Goal: Use online tool/utility: Use online tool/utility

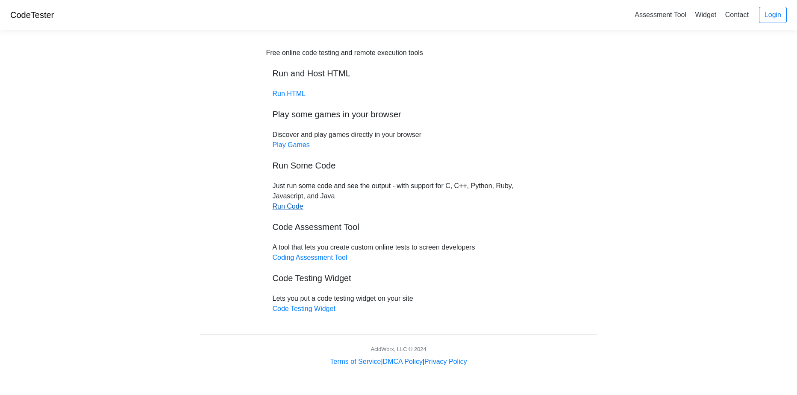
click at [284, 209] on link "Run Code" at bounding box center [287, 206] width 31 height 7
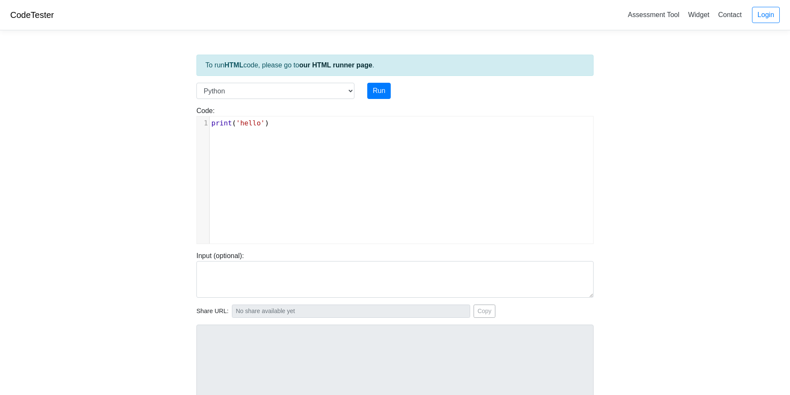
scroll to position [3, 0]
click at [354, 169] on div "xxxxxxxxxx 1 print ( 'hello' )" at bounding box center [401, 187] width 409 height 140
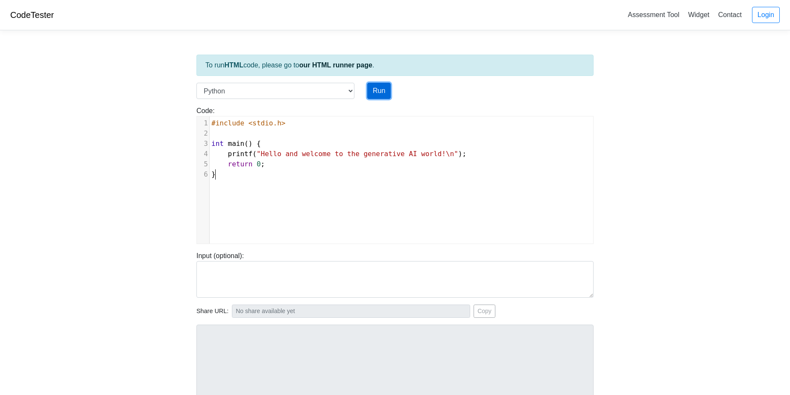
click at [371, 87] on button "Run" at bounding box center [378, 91] width 23 height 16
type input "https://codetester.io/runner?s=e0zydYOEXb"
type textarea "Submission status: Runtime Error (NZEC) Stderr: File "script.py", line 3 int ma…"
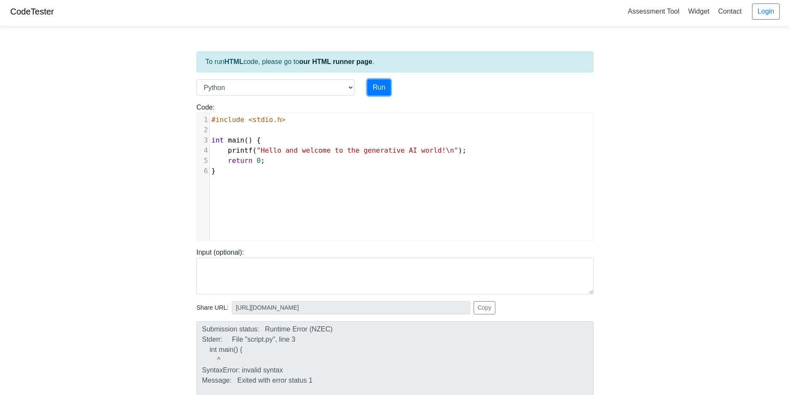
scroll to position [0, 0]
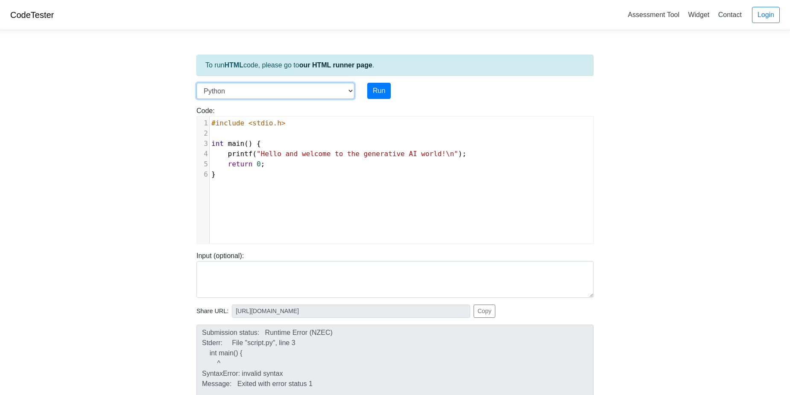
click at [254, 89] on select "C C++ Go Java Javascript Python Ruby" at bounding box center [275, 91] width 158 height 16
select select "c"
click at [196, 83] on select "C C++ Go Java Javascript Python Ruby" at bounding box center [275, 91] width 158 height 16
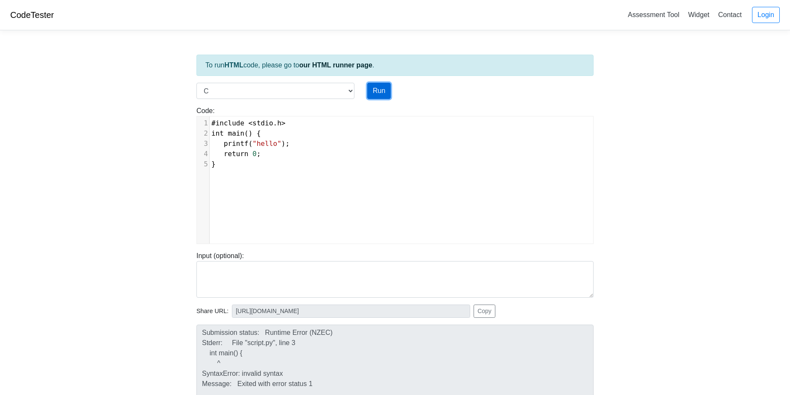
click at [381, 94] on button "Run" at bounding box center [378, 91] width 23 height 16
type input "https://codetester.io/runner?s=yAX757P5WD"
type textarea "Stdout: hello"
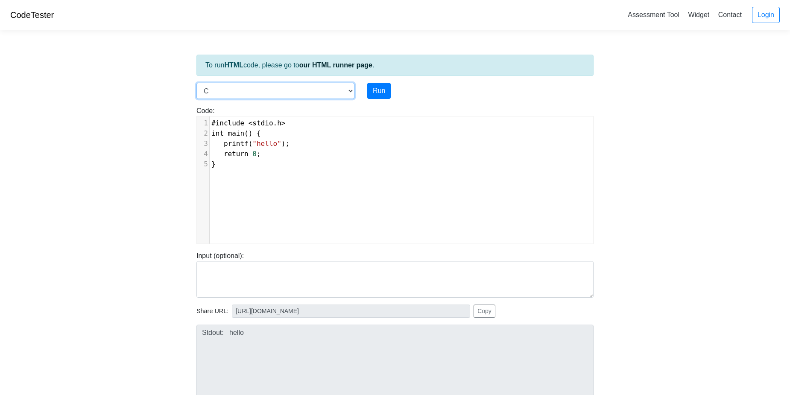
click at [232, 91] on select "C C++ Go Java Javascript Python Ruby" at bounding box center [275, 91] width 158 height 16
select select "python"
click at [196, 83] on select "C C++ Go Java Javascript Python Ruby" at bounding box center [275, 91] width 158 height 16
type textarea "print('hello')"
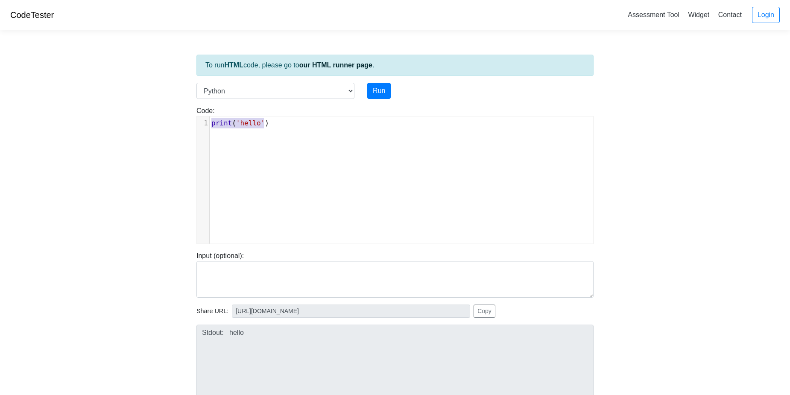
drag, startPoint x: 357, startPoint y: 149, endPoint x: 141, endPoint y: 113, distance: 218.7
click at [141, 113] on body "CodeTester Assessment Tool Widget Contact Login To run HTML code, please go to …" at bounding box center [395, 228] width 790 height 456
click at [370, 87] on button "Run" at bounding box center [378, 91] width 23 height 16
type input "https://codetester.io/runner?s=n0lmJAvPXe"
type textarea "Stdout: Hello and welcome to the generative AI world!"
